Goal: Check status: Check status

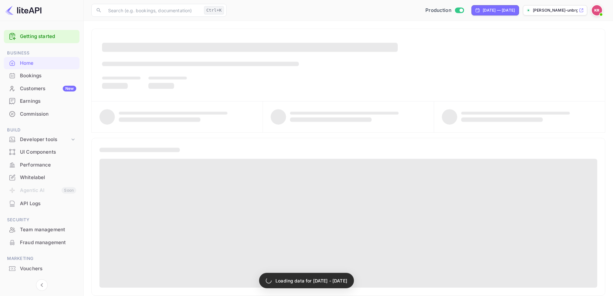
click at [35, 79] on div "Bookings" at bounding box center [48, 75] width 56 height 7
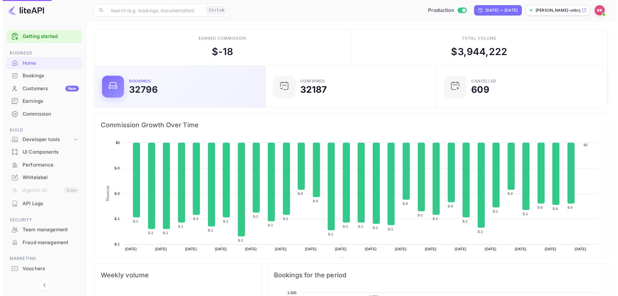
scroll to position [100, 162]
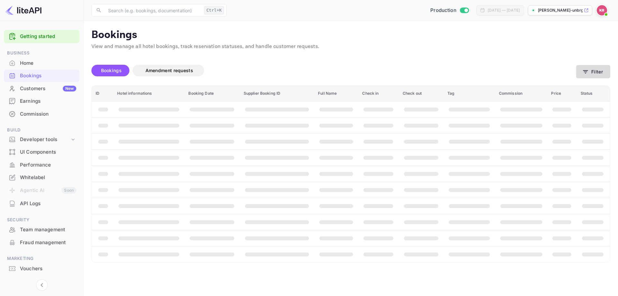
click at [587, 69] on icon "button" at bounding box center [585, 72] width 6 height 6
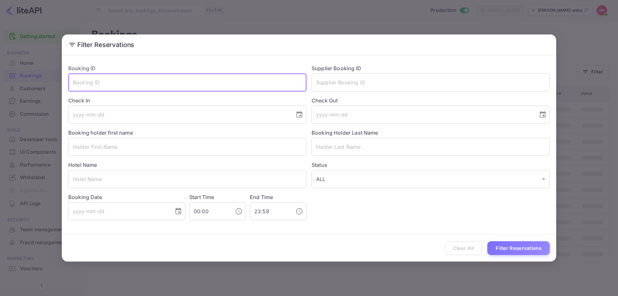
click at [87, 84] on input "text" at bounding box center [187, 82] width 238 height 18
paste input "lP2fJhp-q"
type input "lP2fJhp-q"
click at [485, 251] on div "Clear All Filter Reservations" at bounding box center [309, 248] width 494 height 27
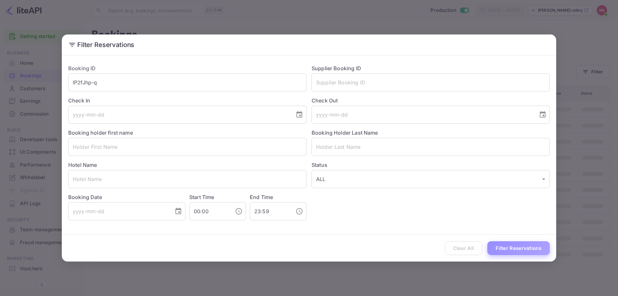
click at [510, 246] on button "Filter Reservations" at bounding box center [518, 248] width 62 height 14
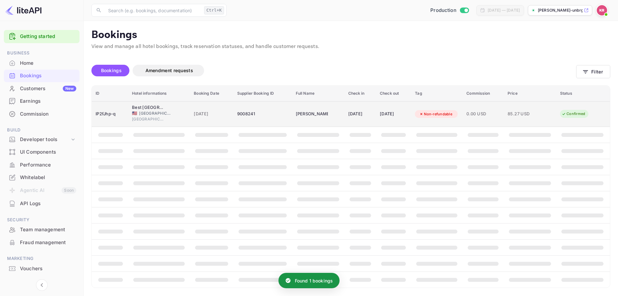
click at [449, 110] on div "Non-refundable" at bounding box center [435, 114] width 41 height 8
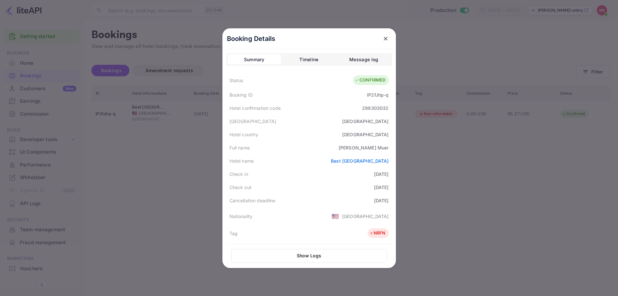
click at [370, 107] on div "298303032" at bounding box center [375, 108] width 26 height 7
copy div "298303032"
click at [367, 148] on div "[PERSON_NAME]" at bounding box center [363, 147] width 50 height 7
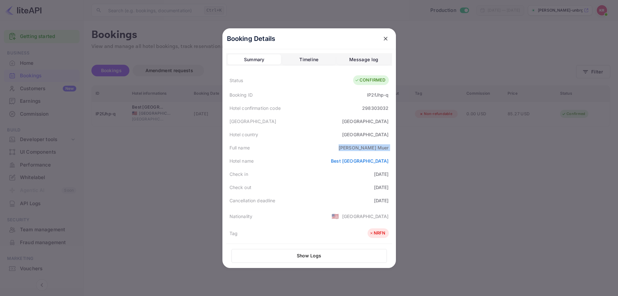
click at [367, 148] on div "[PERSON_NAME]" at bounding box center [363, 147] width 50 height 7
copy div "[PERSON_NAME]"
